Goal: Navigation & Orientation: Find specific page/section

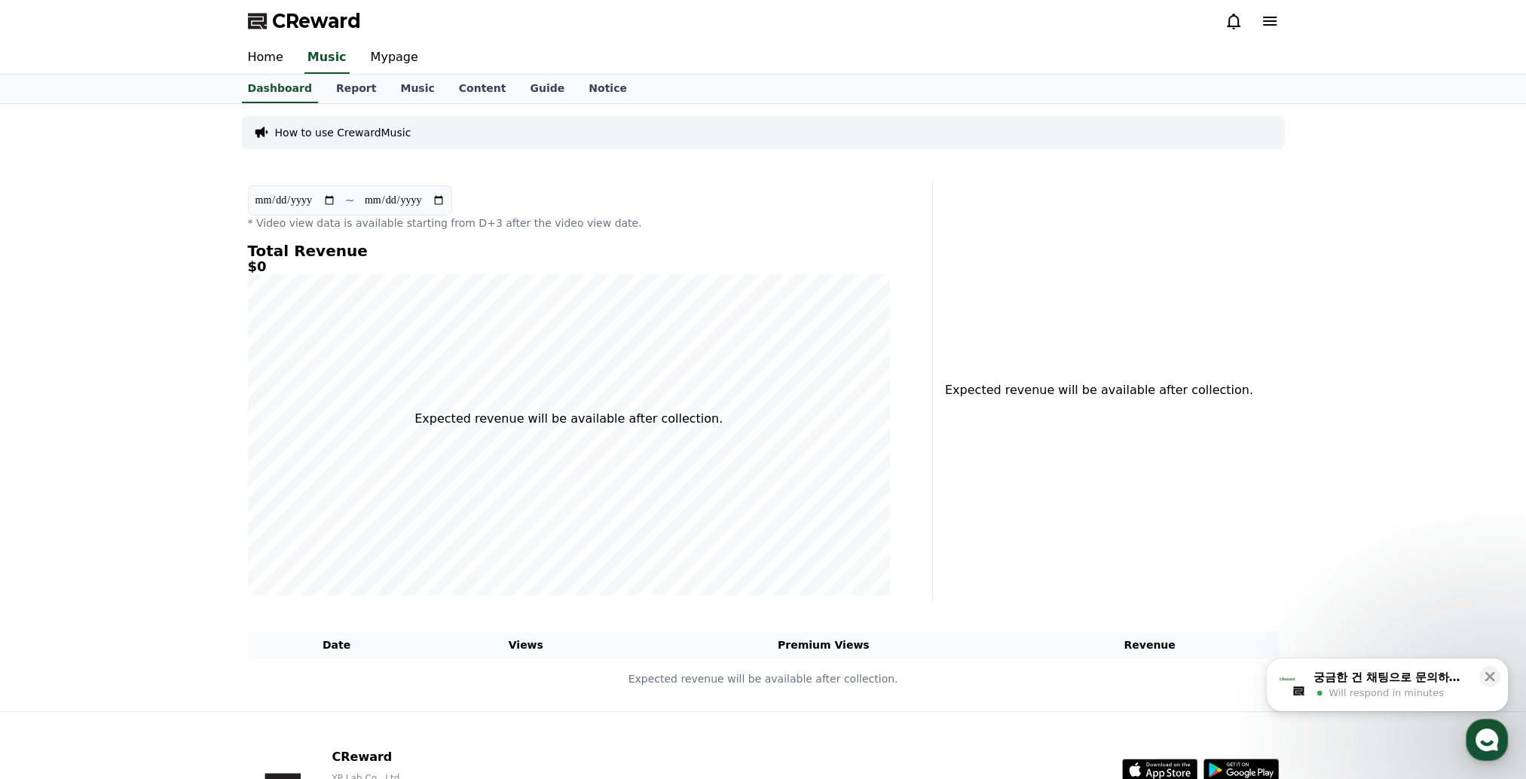
click at [1267, 24] on icon at bounding box center [1270, 21] width 14 height 9
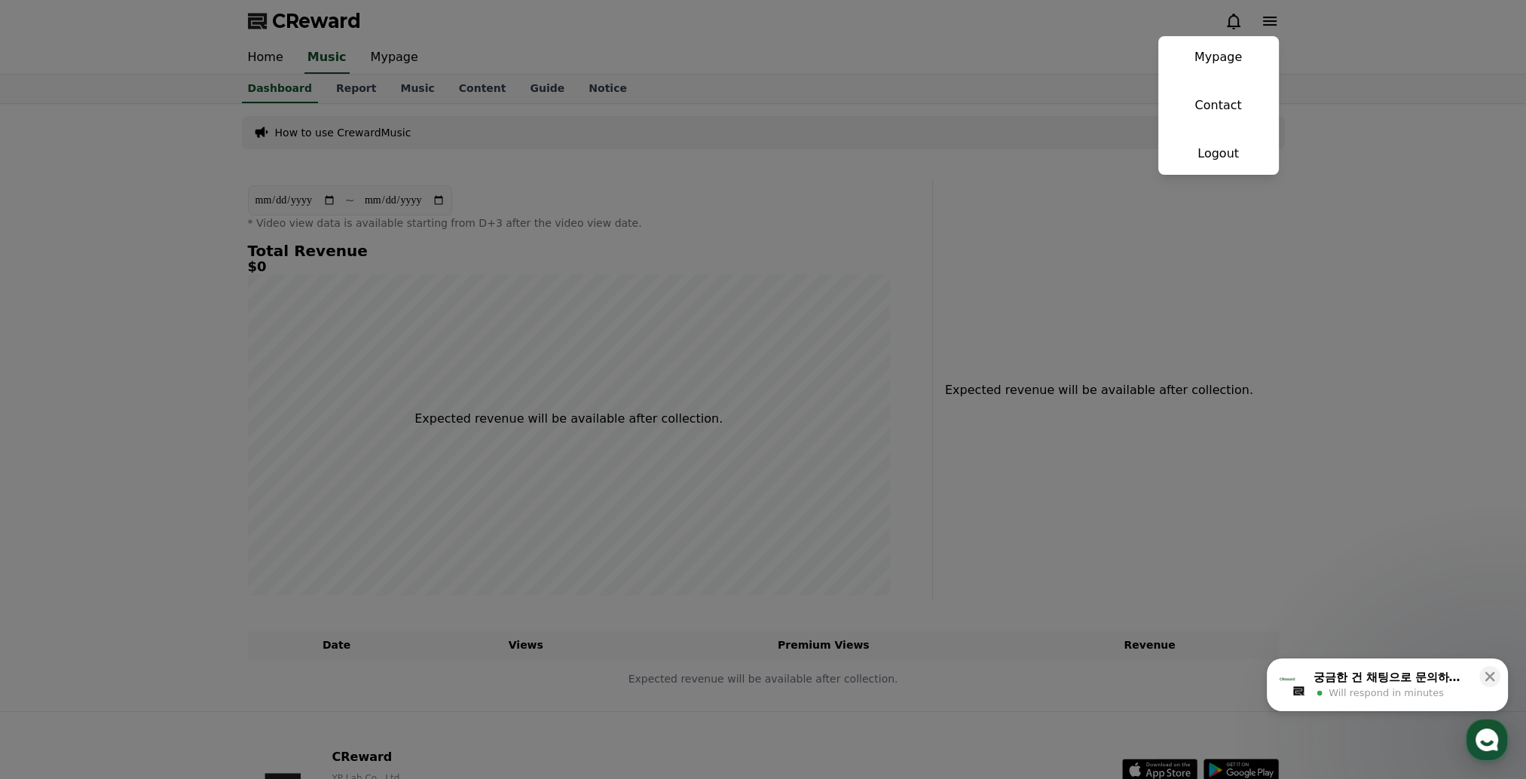
click at [1376, 25] on button "close" at bounding box center [763, 389] width 1526 height 779
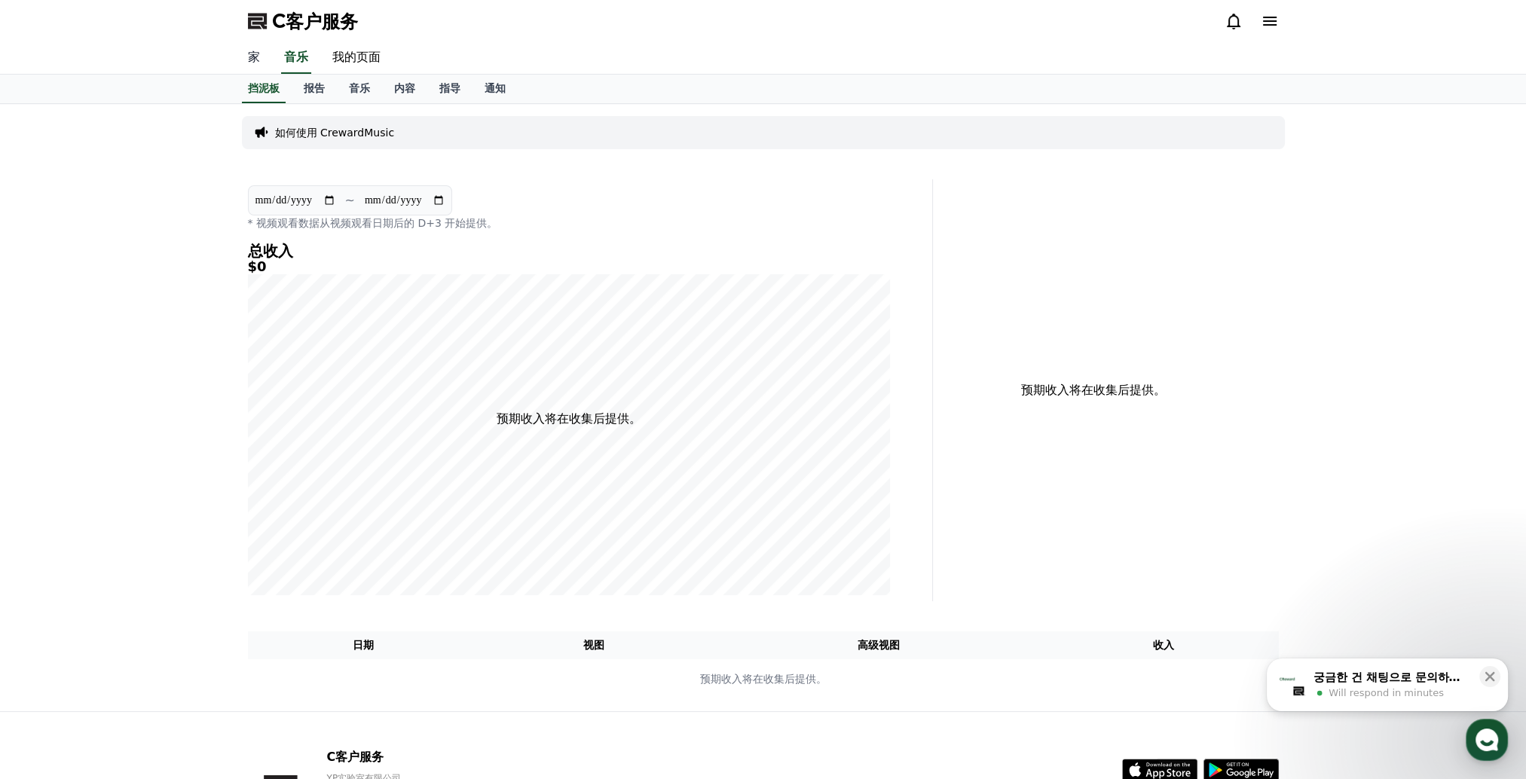
click at [244, 57] on link "家" at bounding box center [254, 58] width 36 height 32
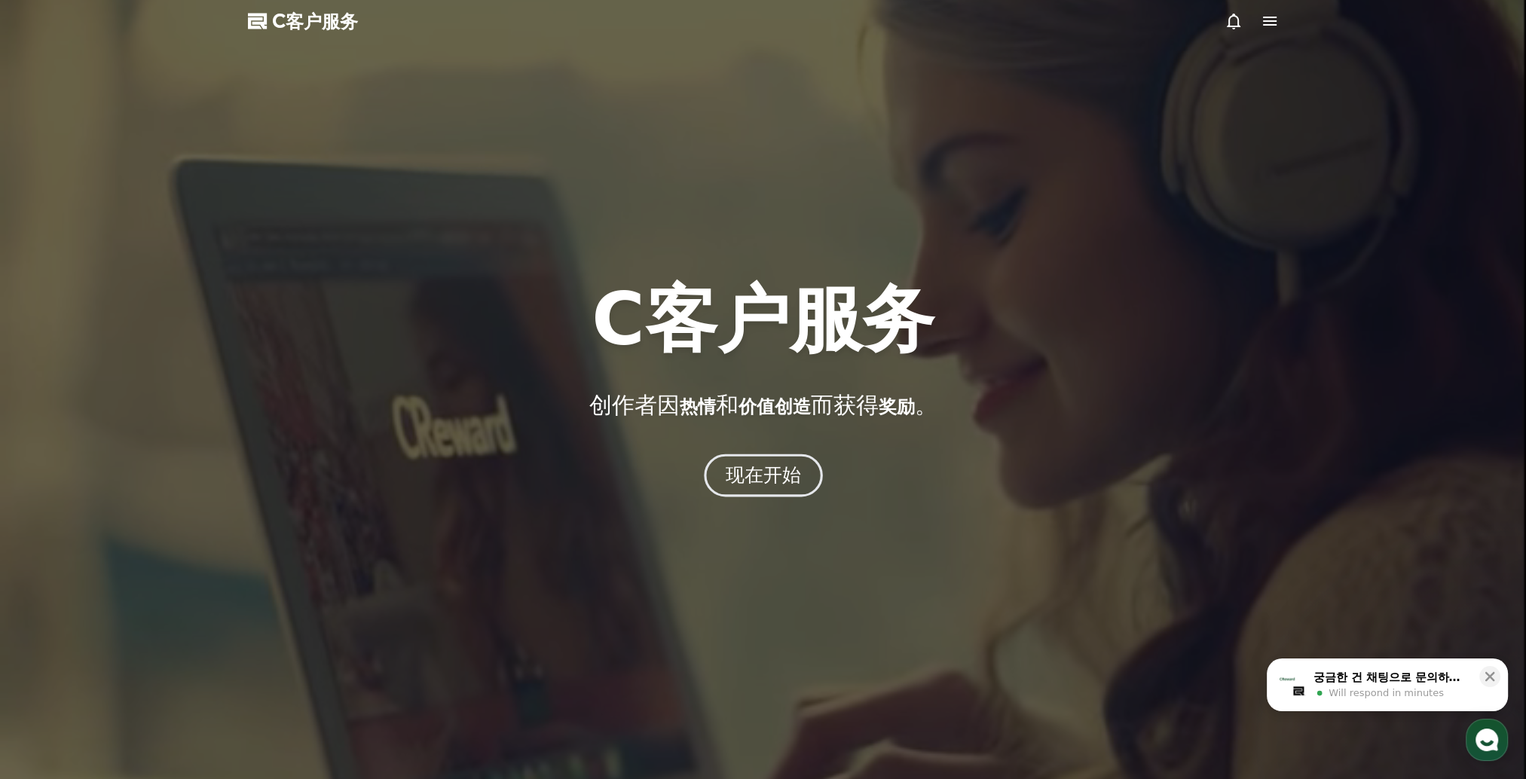
click at [771, 495] on button "现在开始" at bounding box center [763, 475] width 119 height 43
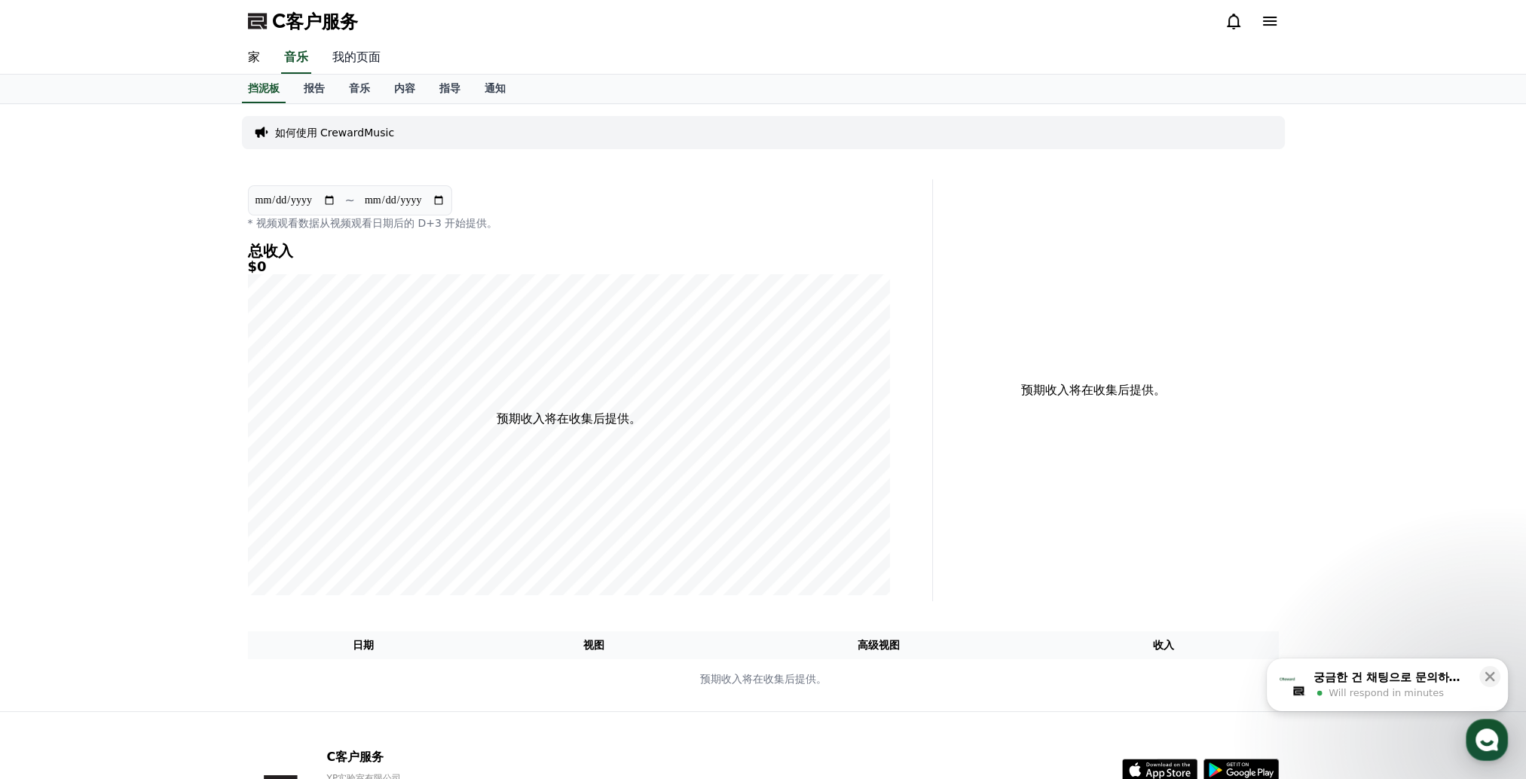
click at [359, 59] on link "我的页面" at bounding box center [356, 58] width 72 height 32
select select "**********"
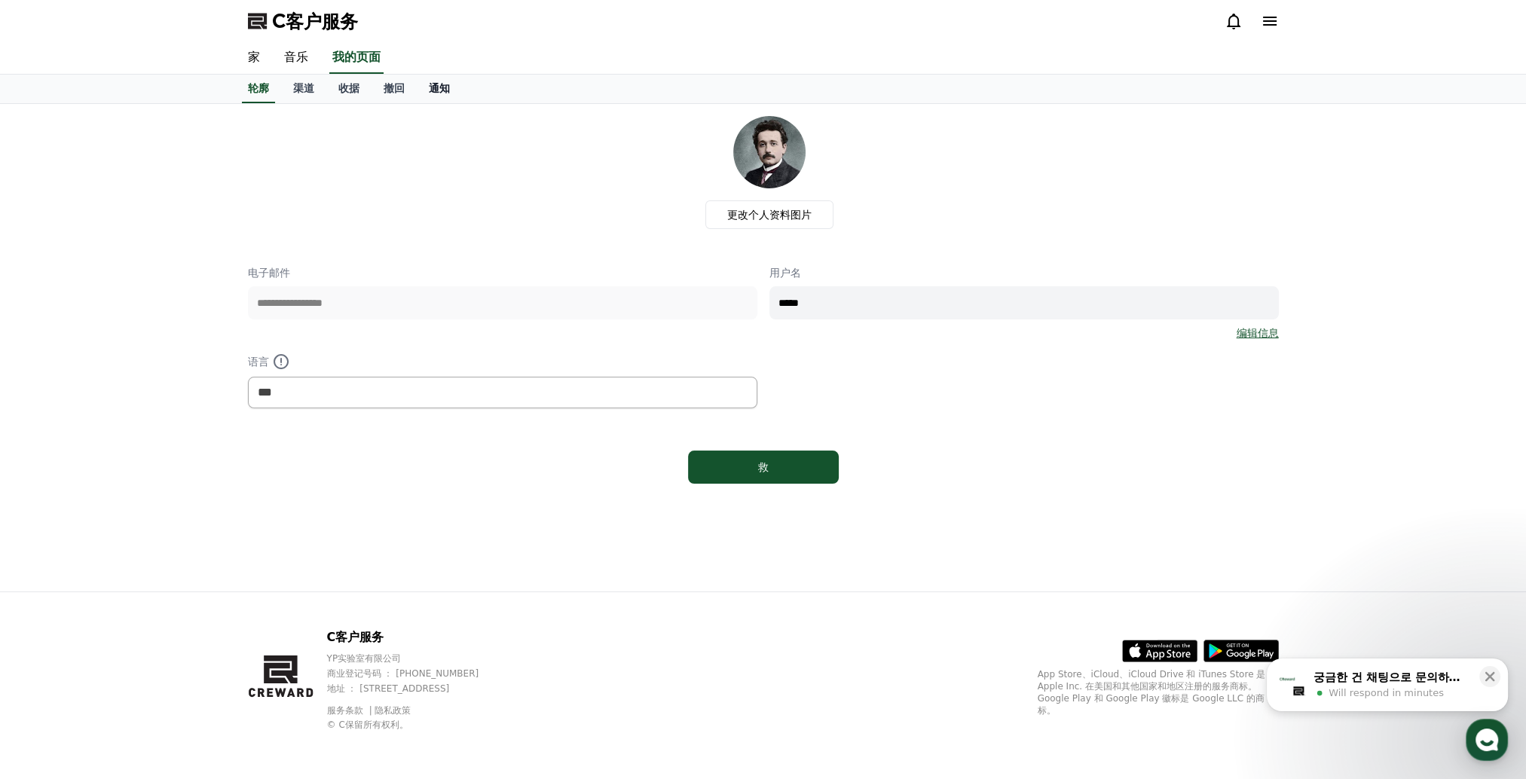
click at [447, 90] on font "通知" at bounding box center [439, 88] width 21 height 12
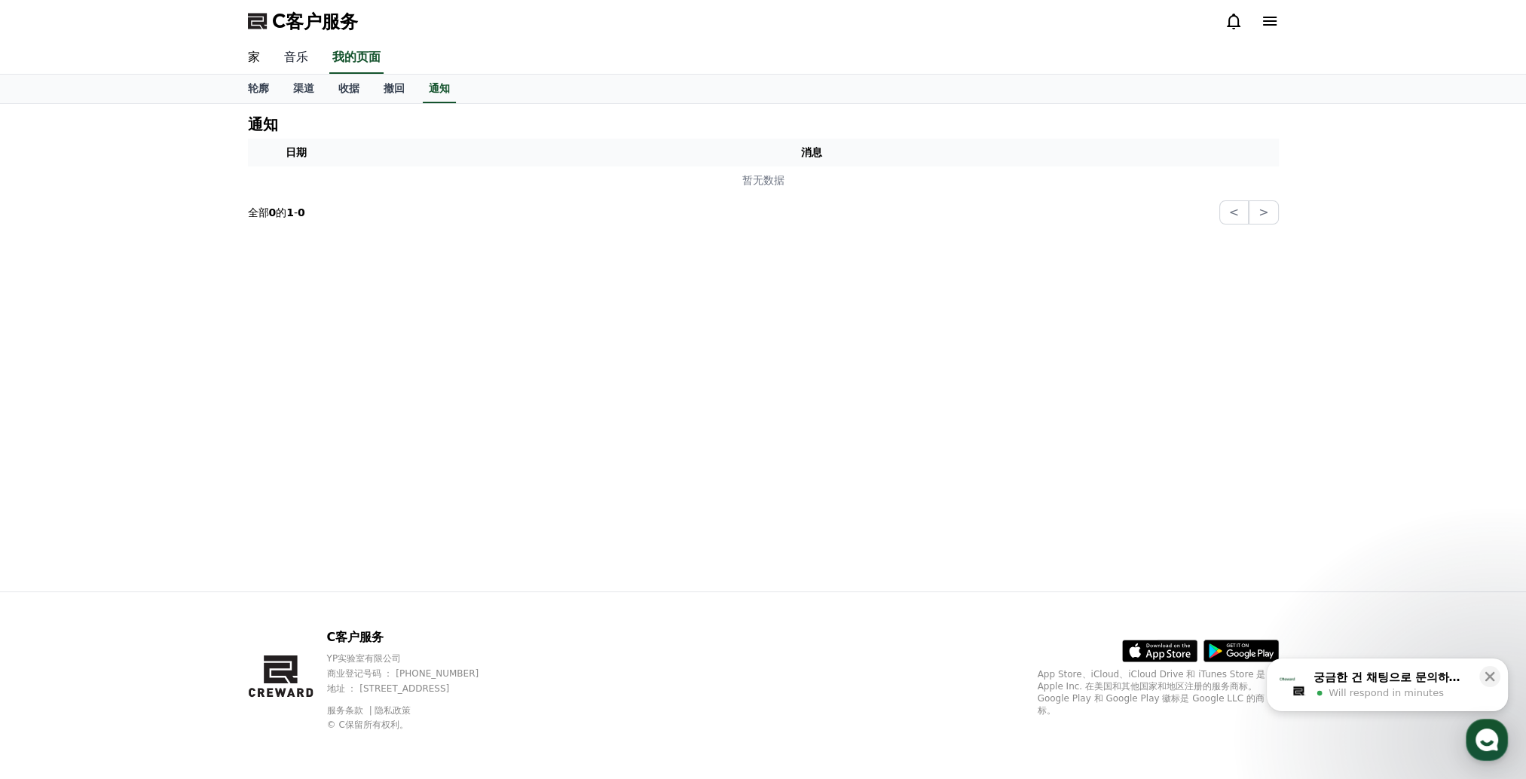
click at [294, 56] on link "音乐" at bounding box center [296, 58] width 48 height 32
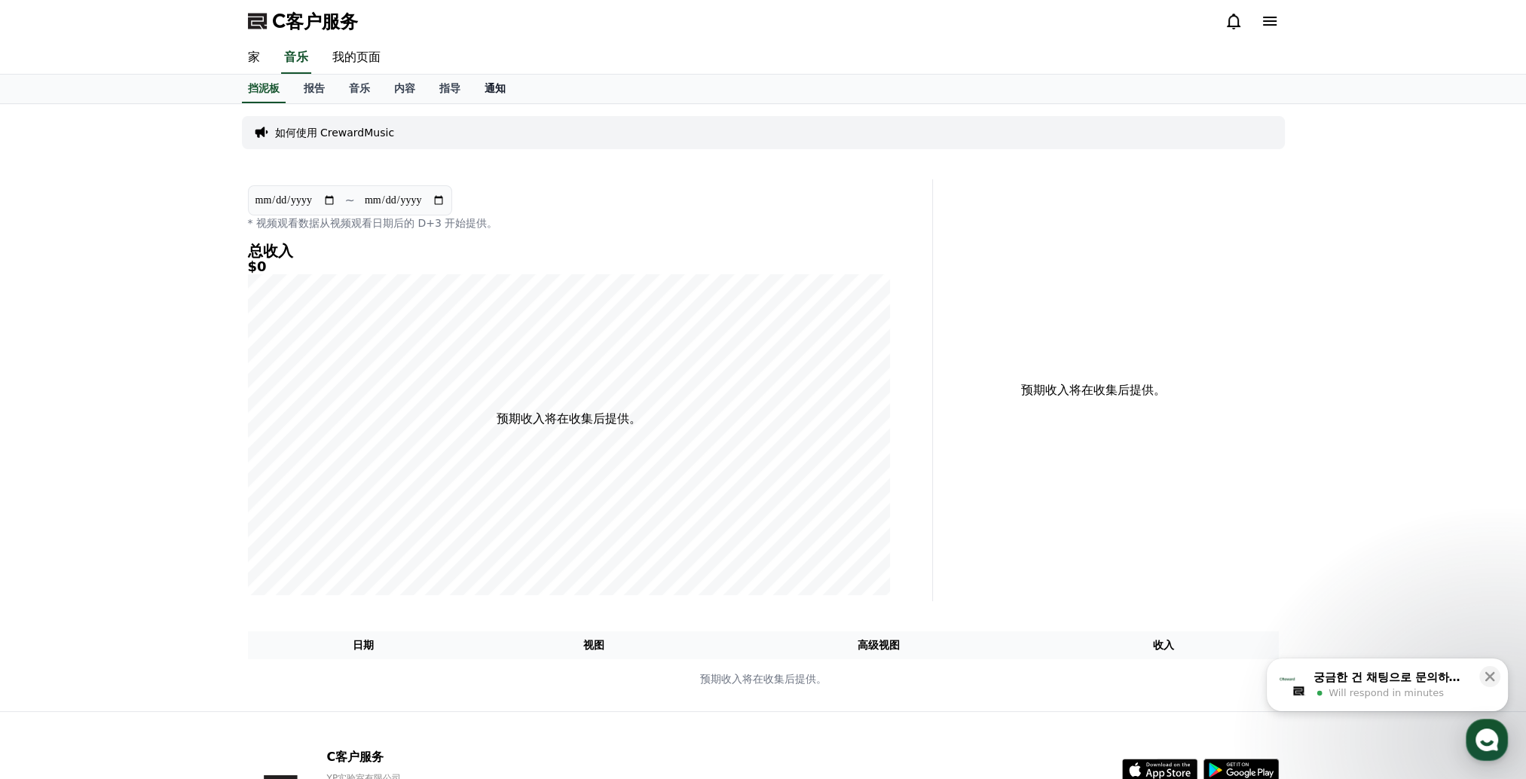
click at [489, 85] on font "通知" at bounding box center [494, 88] width 21 height 12
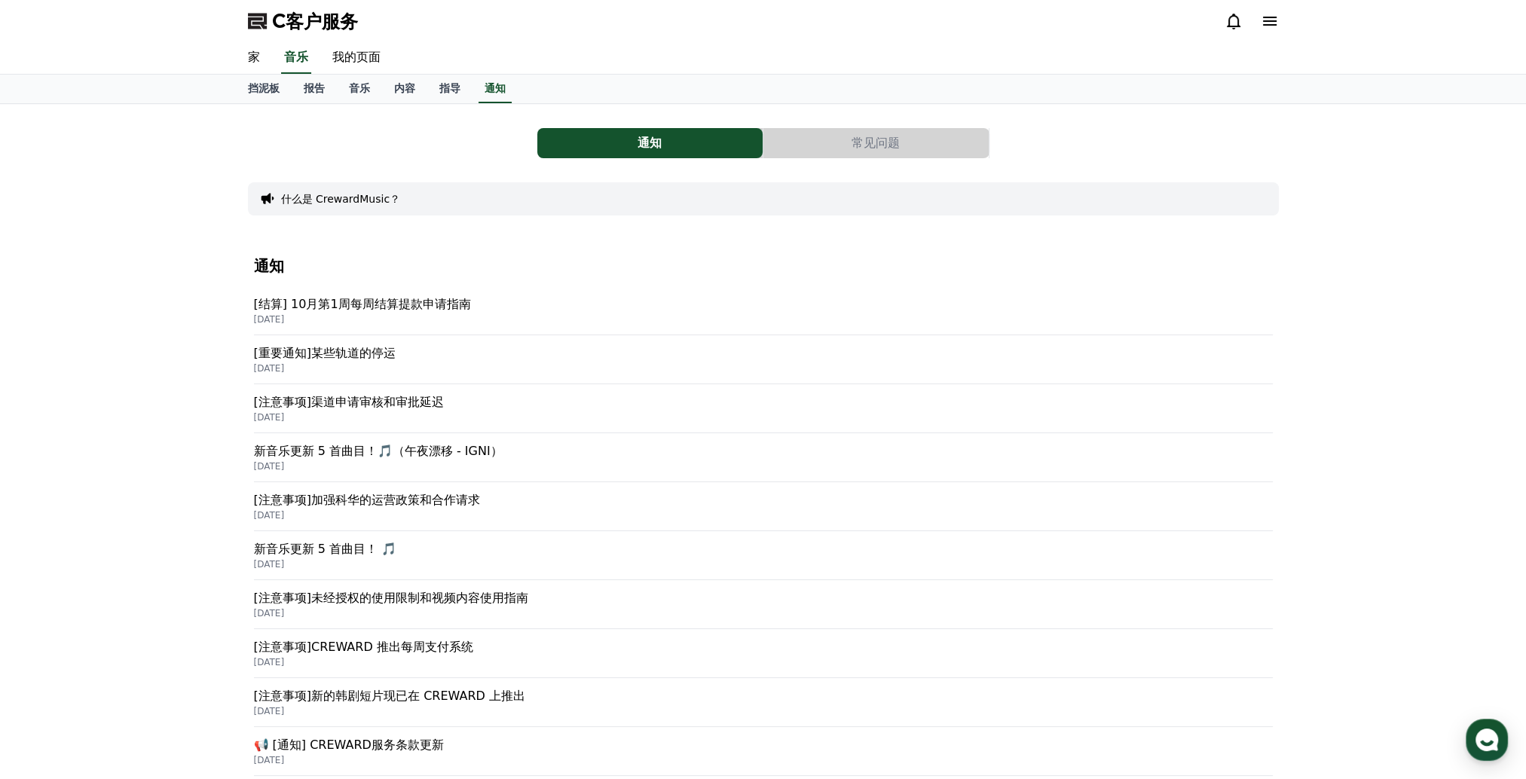
click at [322, 197] on button "什么是 CrewardMusic？" at bounding box center [341, 198] width 120 height 15
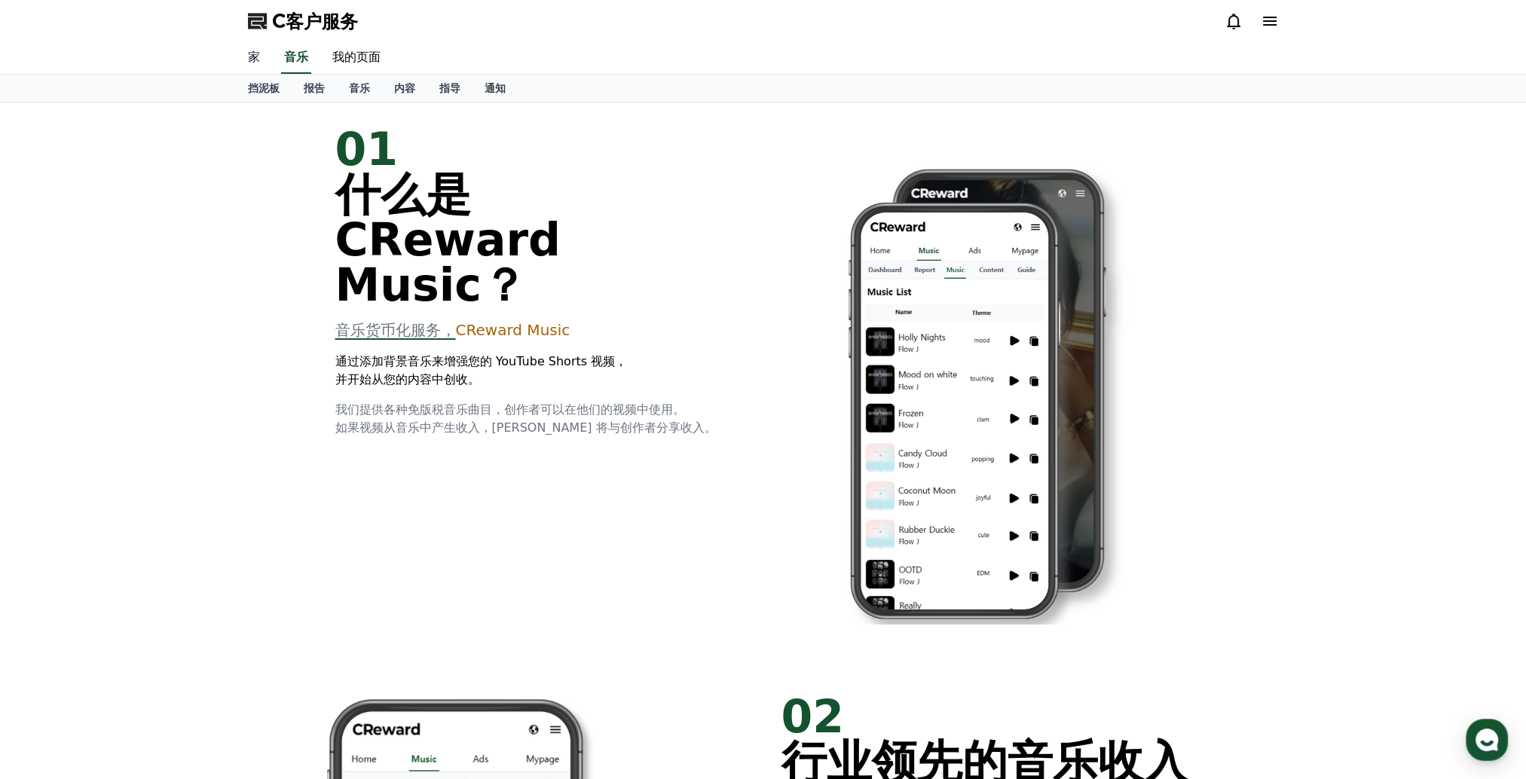
click at [244, 61] on link "家" at bounding box center [254, 58] width 36 height 32
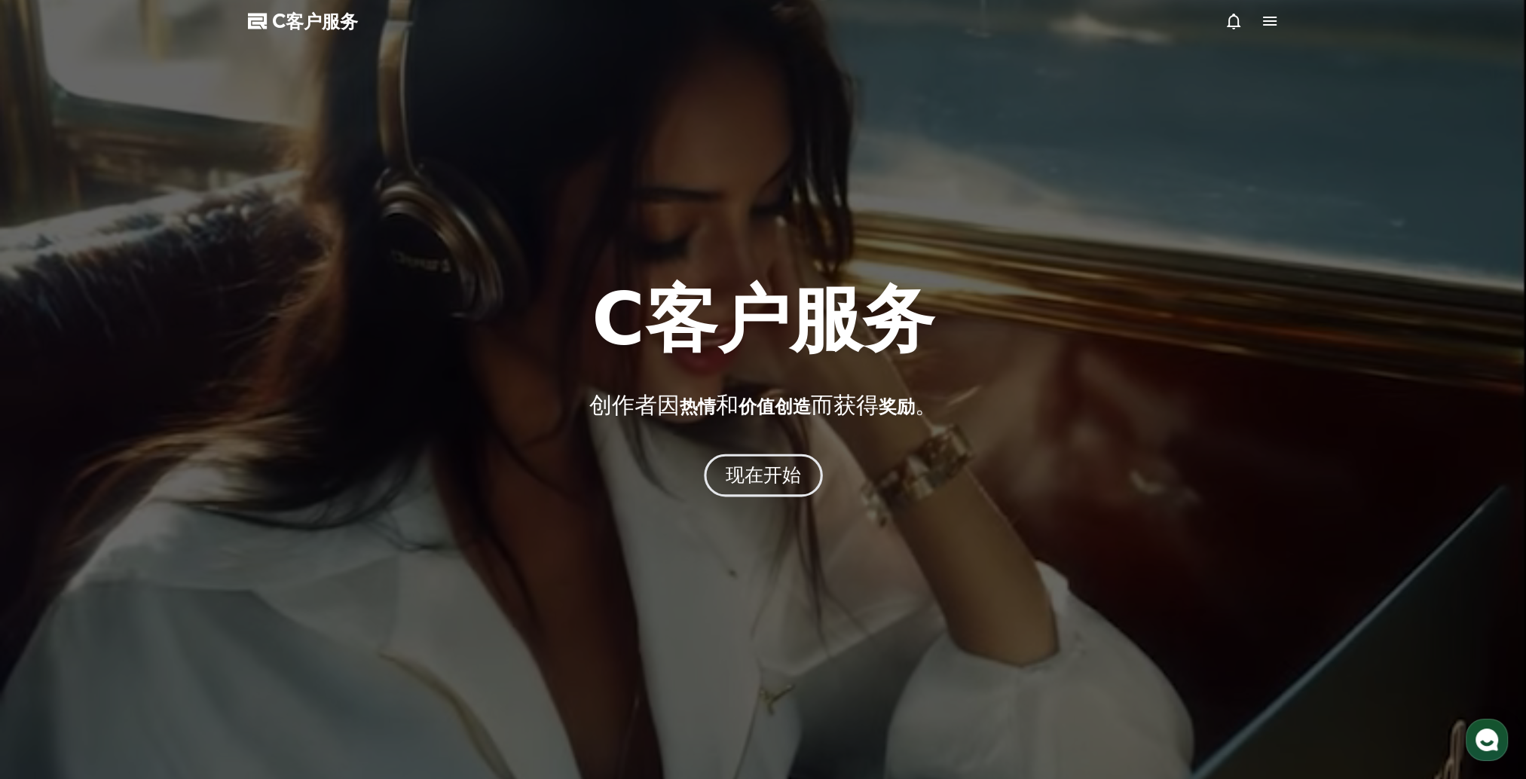
click at [800, 478] on button "现在开始" at bounding box center [763, 475] width 119 height 43
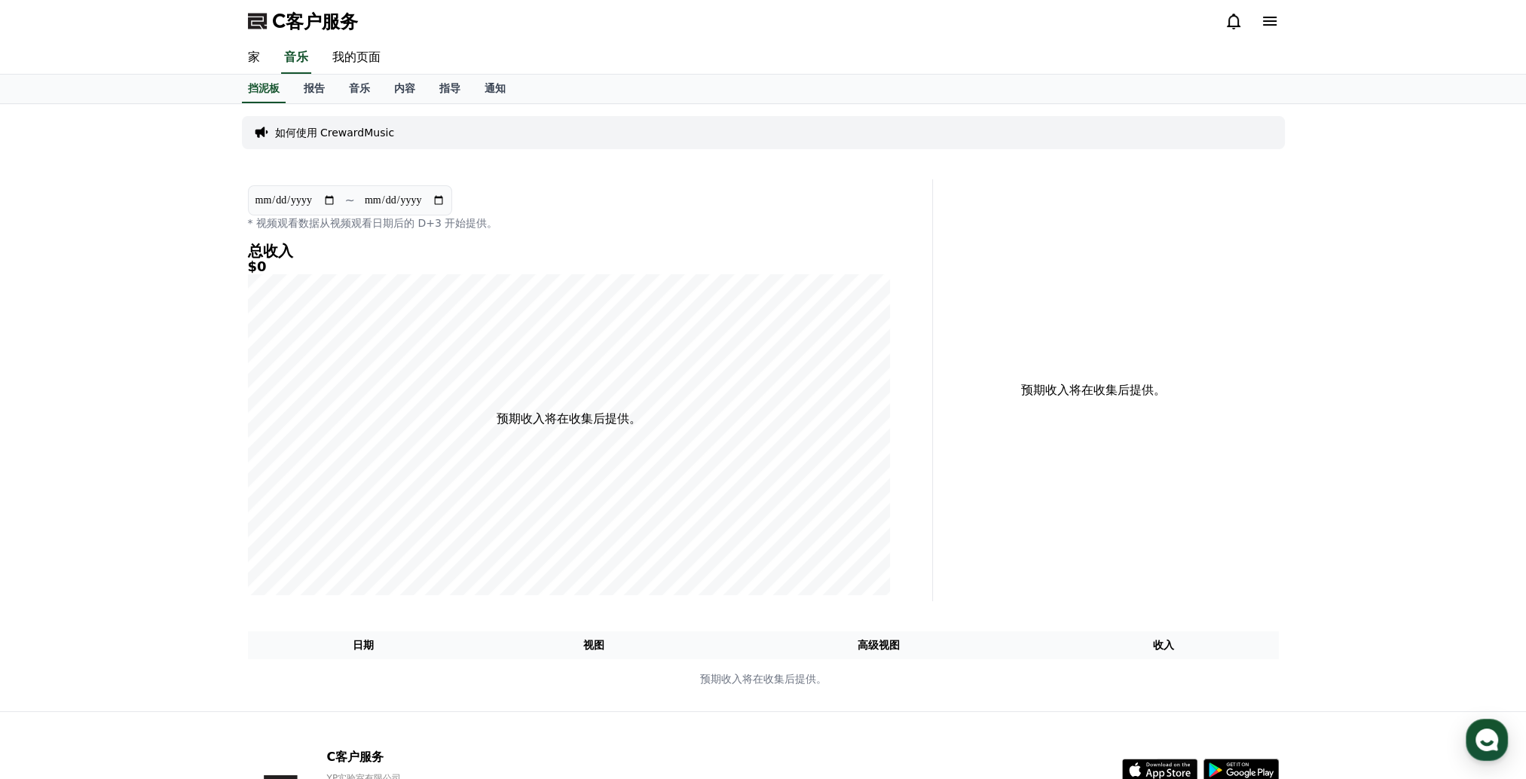
click at [1230, 17] on icon at bounding box center [1234, 22] width 14 height 16
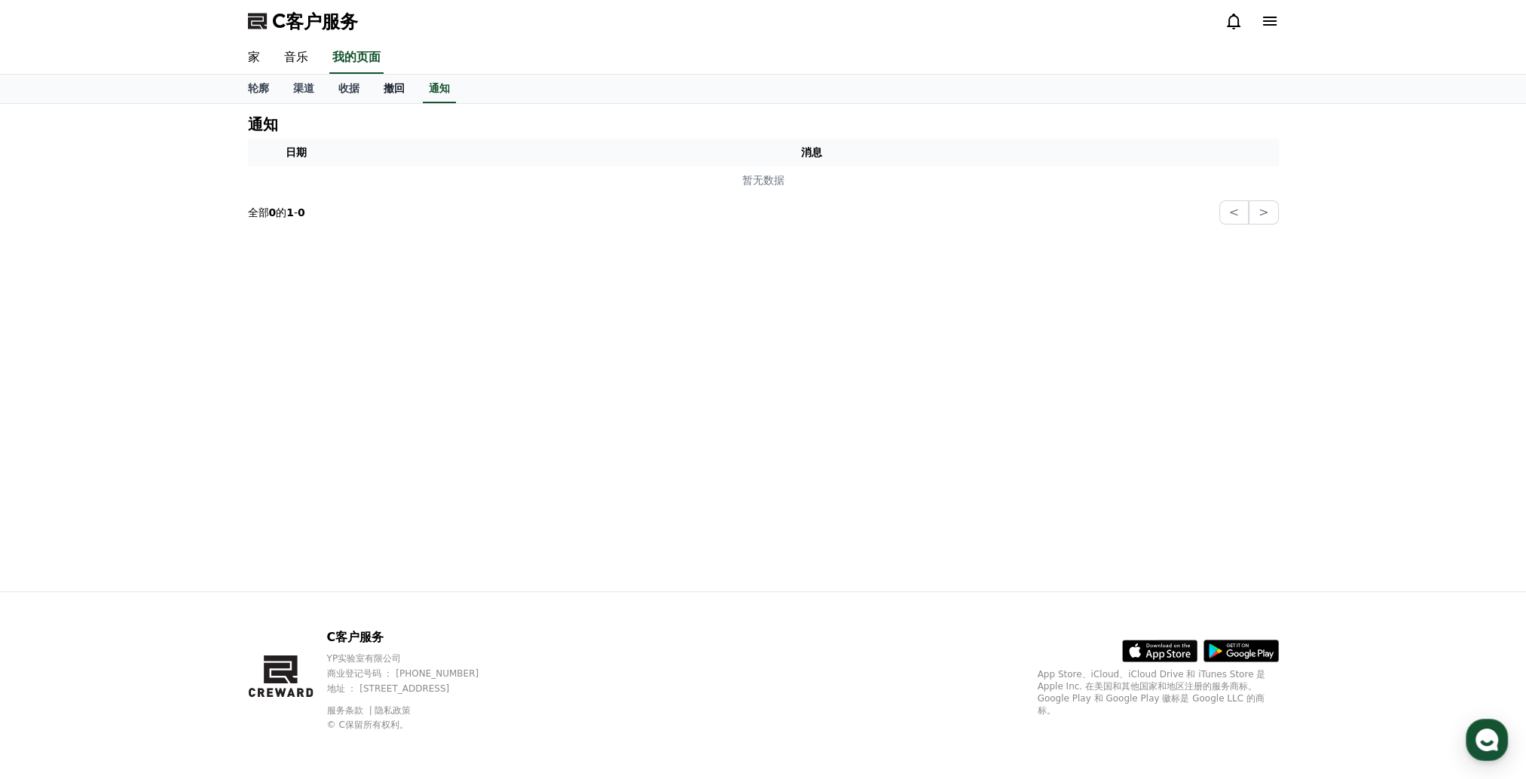
click at [387, 84] on font "撤回" at bounding box center [393, 88] width 21 height 12
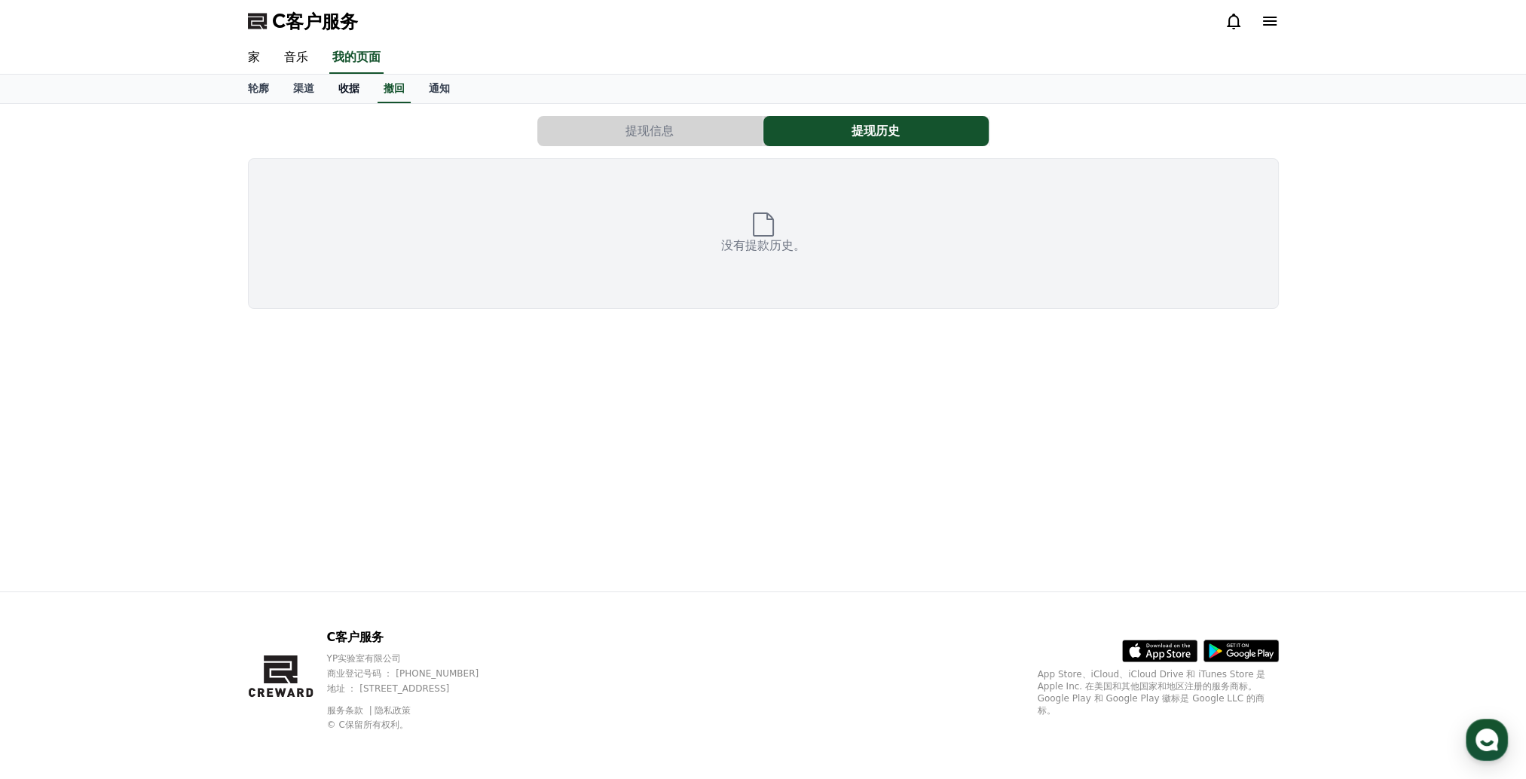
click at [342, 86] on font "收据" at bounding box center [348, 88] width 21 height 12
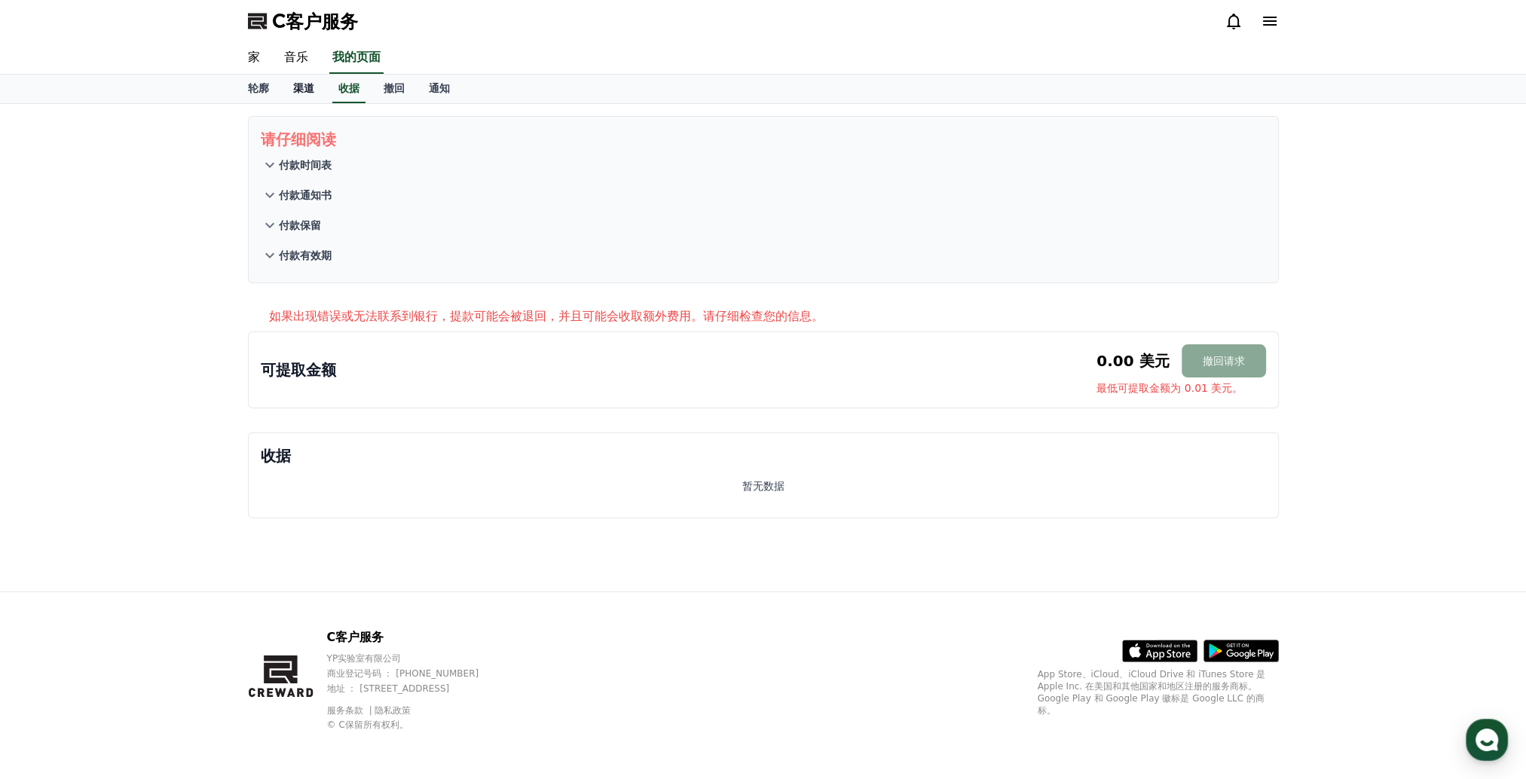
click at [293, 85] on font "渠道" at bounding box center [303, 88] width 21 height 12
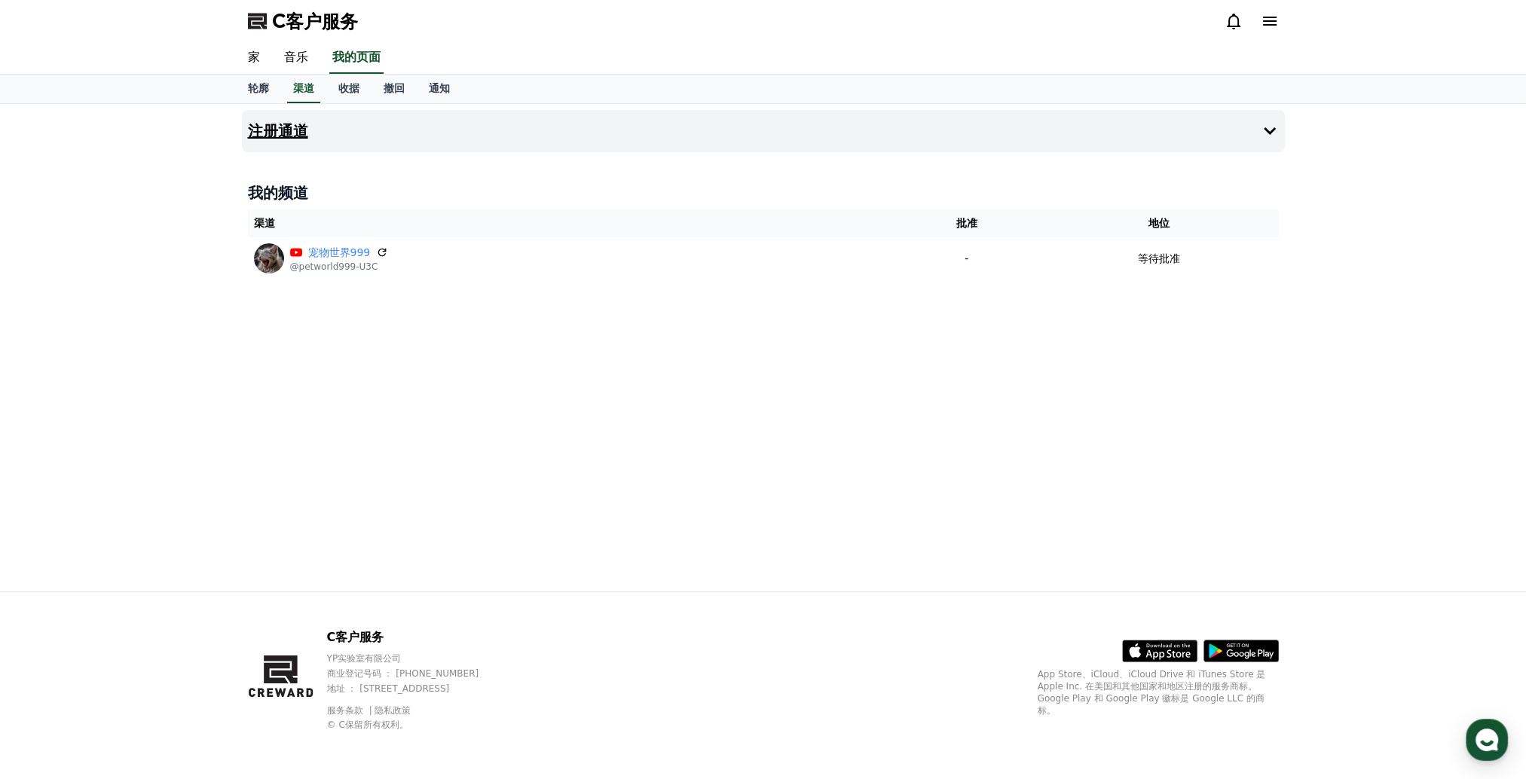
click at [1272, 134] on icon at bounding box center [1269, 131] width 18 height 18
